Goal: Task Accomplishment & Management: Manage account settings

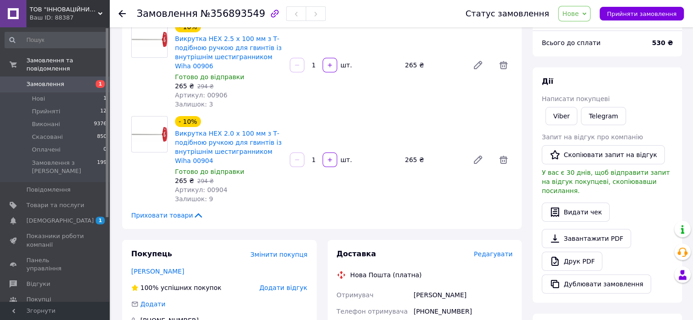
scroll to position [91, 0]
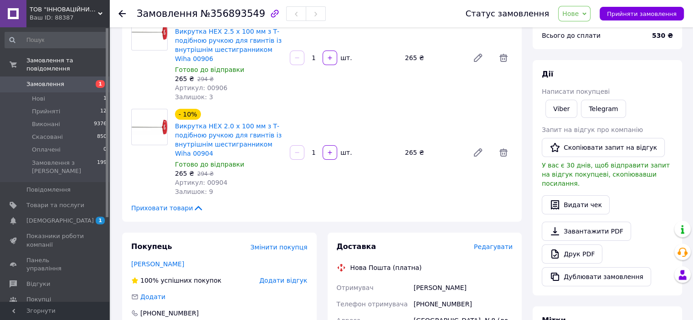
click at [651, 5] on div "Статус замовлення Нове Прийнято Виконано Скасовано Оплачено Прийняти замовлення" at bounding box center [565, 13] width 236 height 27
click at [652, 12] on span "Прийняти замовлення" at bounding box center [642, 13] width 70 height 7
click at [585, 245] on link "Друк PDF" at bounding box center [572, 254] width 61 height 19
click at [58, 217] on span "[DEMOGRAPHIC_DATA]" at bounding box center [59, 221] width 67 height 8
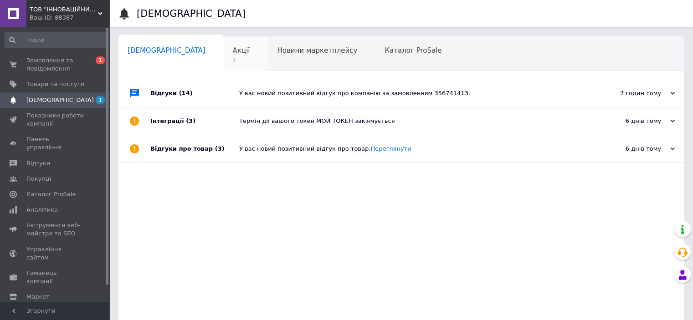
click at [233, 54] on span "Акції" at bounding box center [241, 50] width 17 height 8
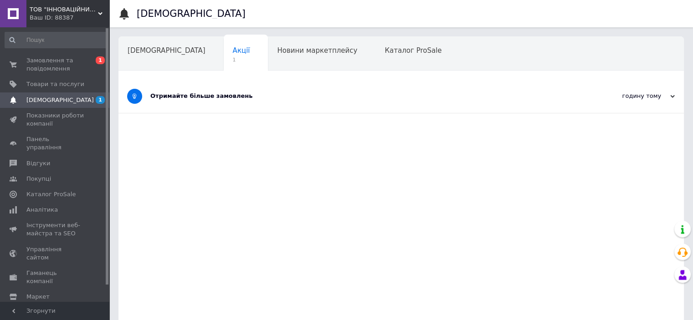
click at [201, 99] on div "Отримайте більше замовлень" at bounding box center [366, 96] width 433 height 8
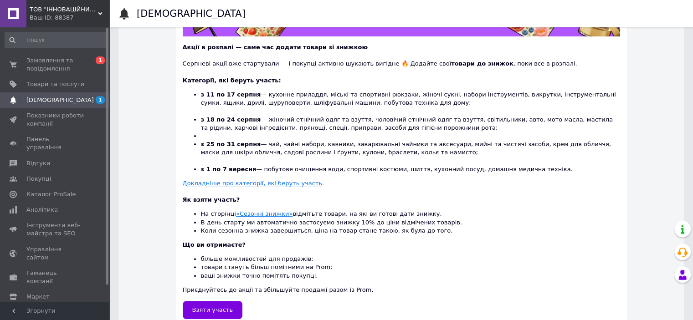
scroll to position [226, 0]
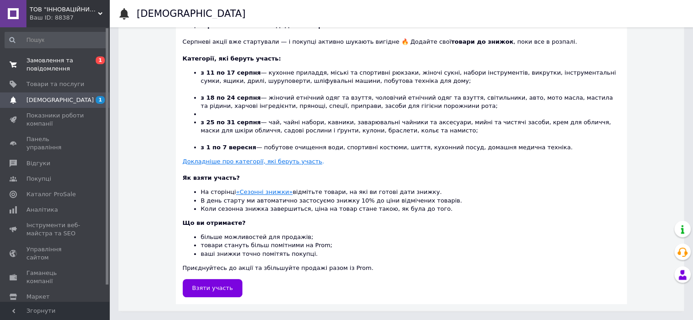
click at [44, 62] on span "Замовлення та повідомлення" at bounding box center [55, 64] width 58 height 16
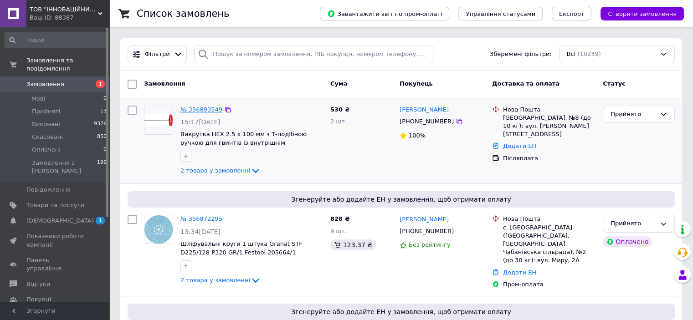
click at [190, 107] on link "№ 356893549" at bounding box center [201, 109] width 42 height 7
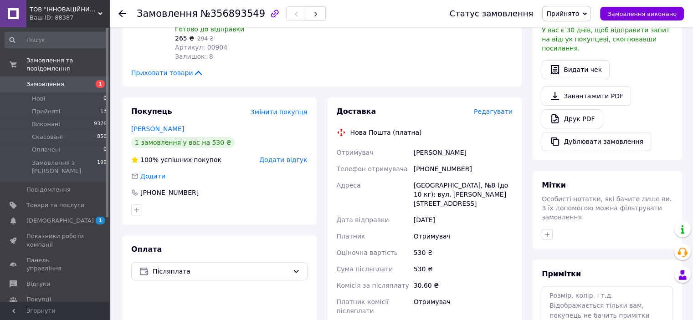
scroll to position [228, 0]
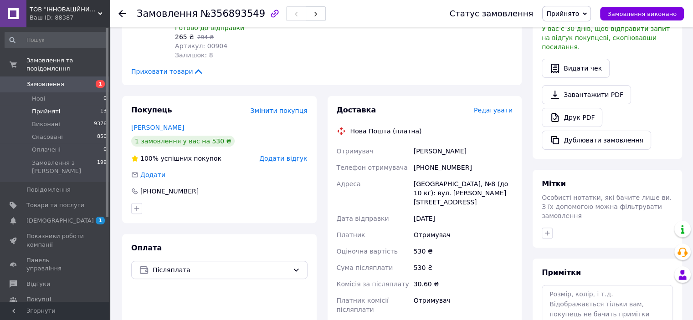
click at [56, 107] on span "Прийняті" at bounding box center [46, 111] width 28 height 8
